Goal: Information Seeking & Learning: Learn about a topic

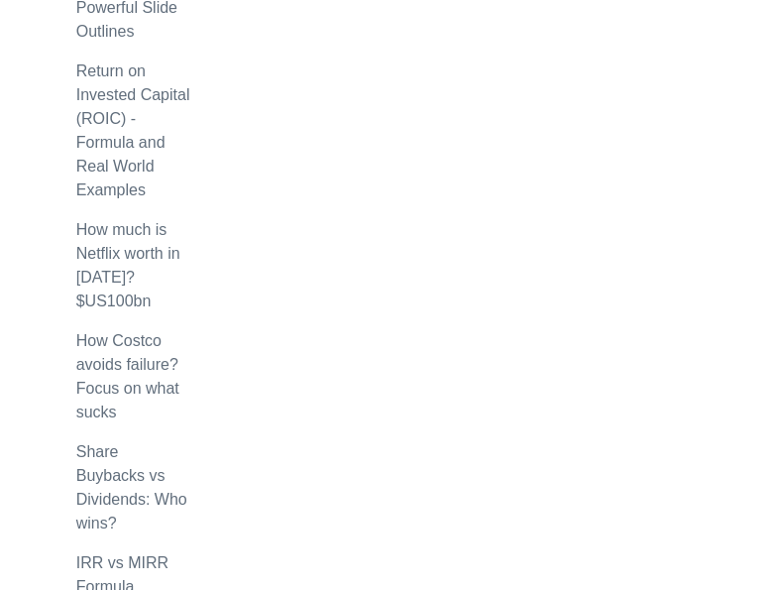
scroll to position [1289, 0]
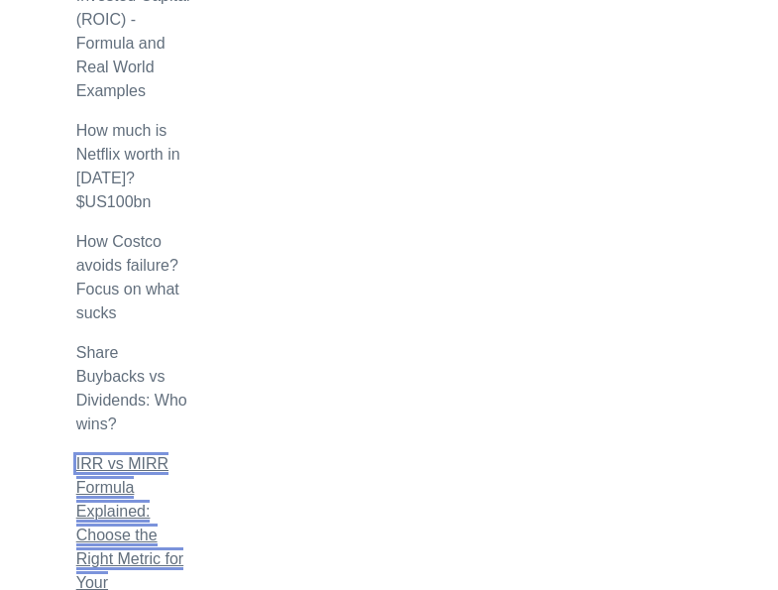
click at [76, 455] on link "IRR vs MIRR Formula Explained: Choose the Right Metric for Your Investments" at bounding box center [129, 535] width 107 height 160
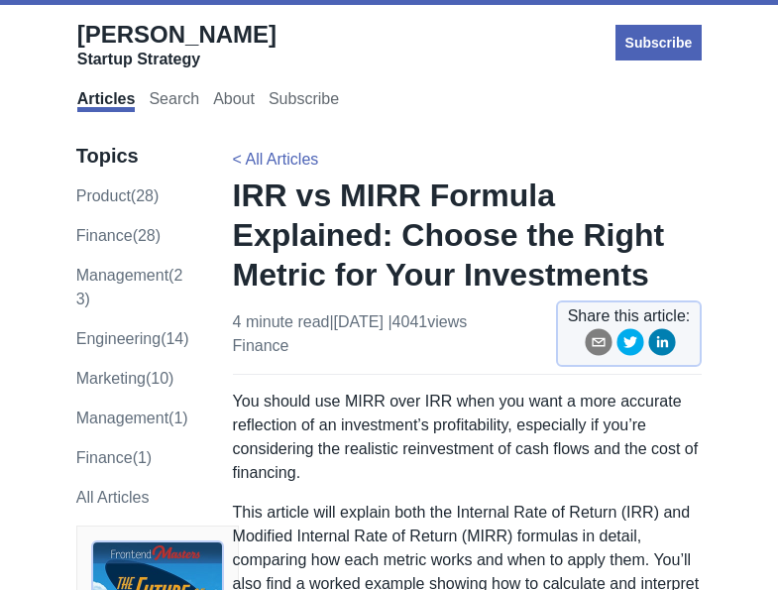
scroll to position [1338, 0]
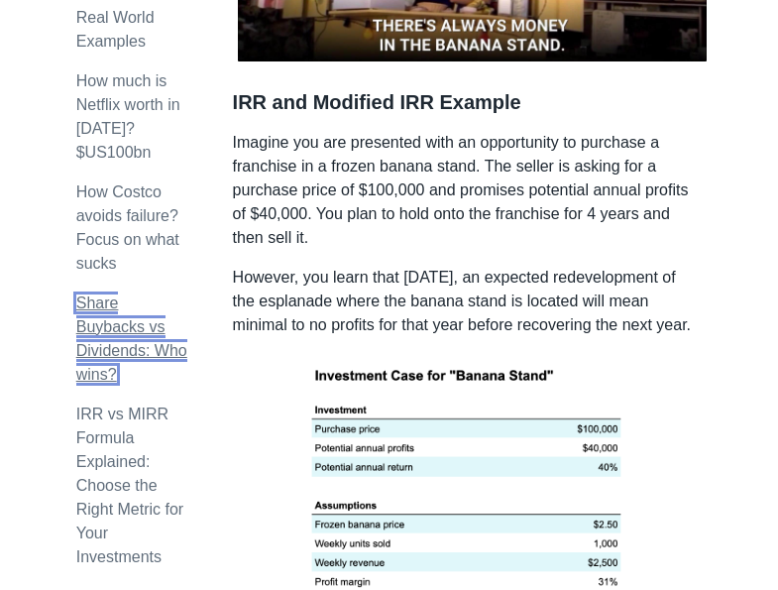
click at [76, 295] on link "Share Buybacks vs Dividends: Who wins?" at bounding box center [131, 338] width 111 height 88
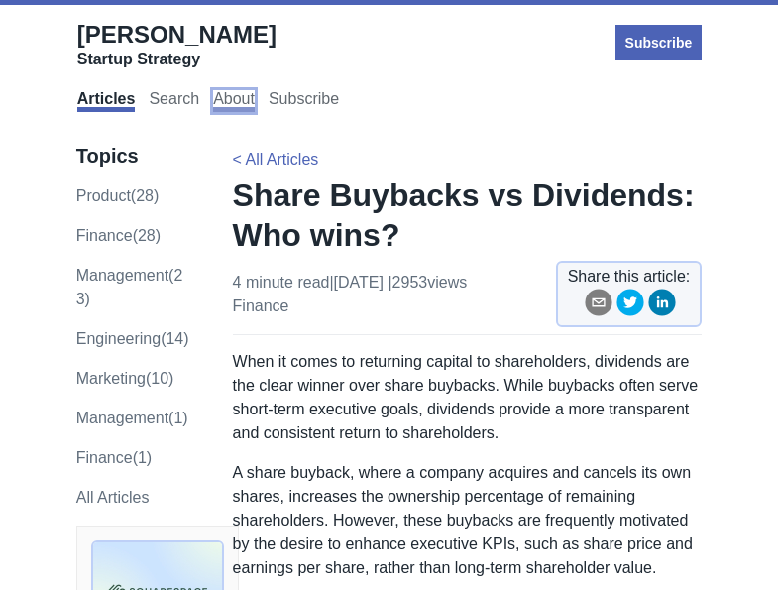
click at [213, 90] on link "About" at bounding box center [234, 101] width 42 height 22
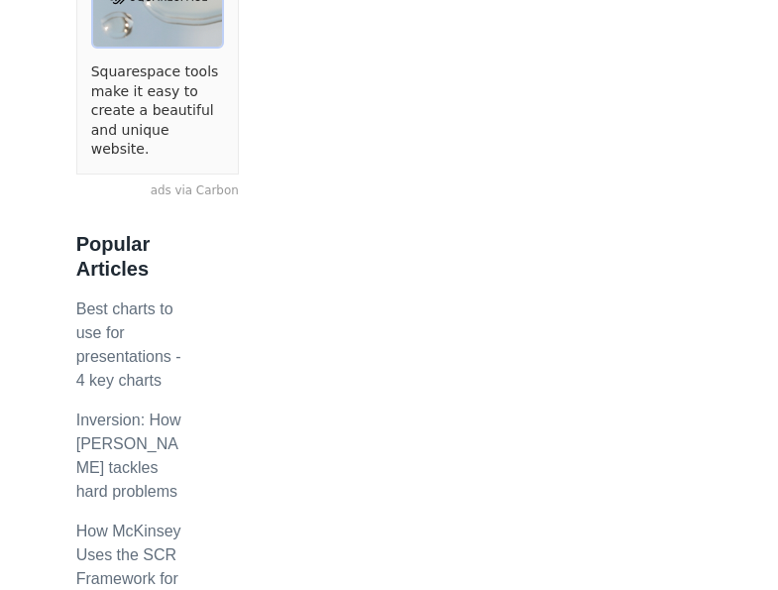
scroll to position [496, 0]
